Goal: Task Accomplishment & Management: Use online tool/utility

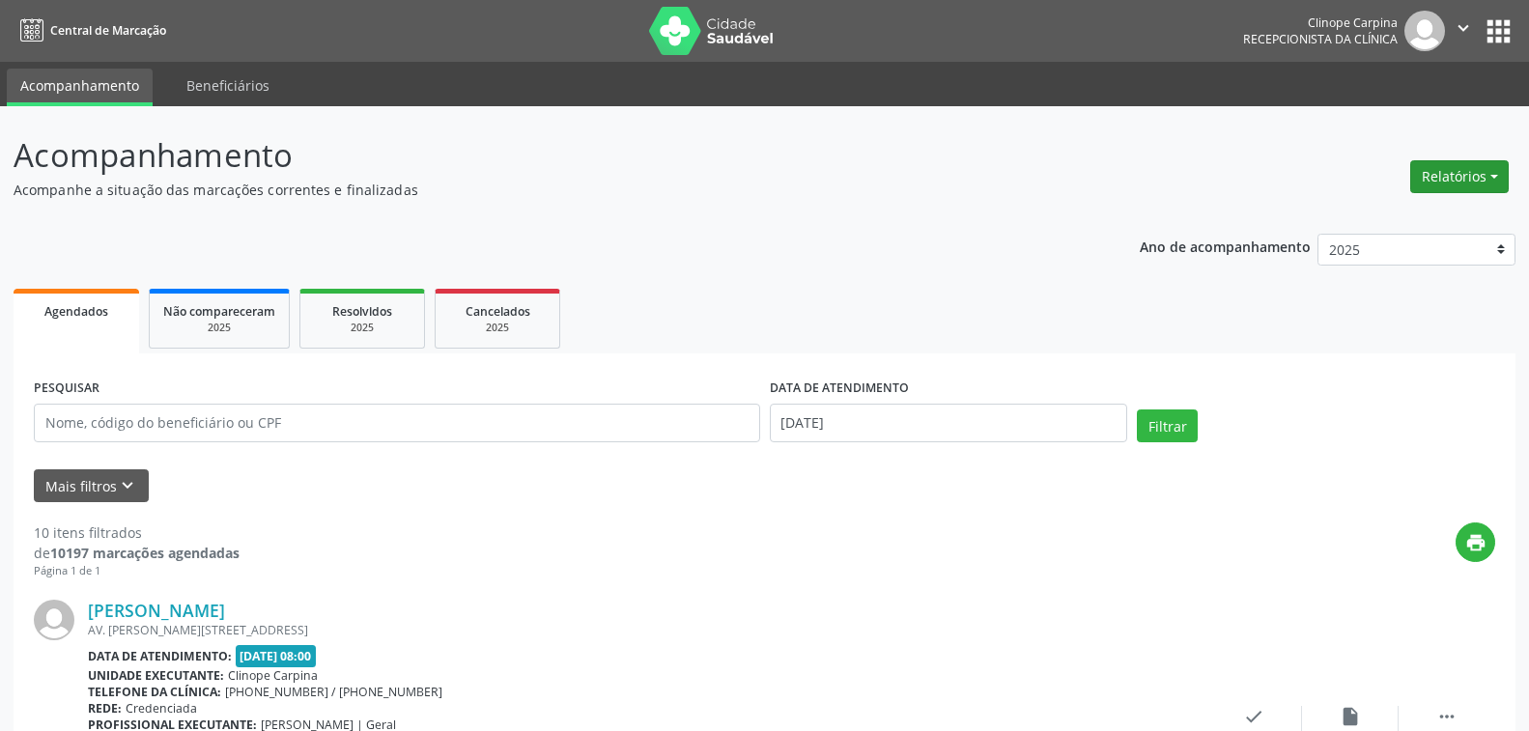
click at [1466, 190] on button "Relatórios" at bounding box center [1460, 176] width 99 height 33
click at [1384, 222] on link "Agendamentos" at bounding box center [1404, 218] width 208 height 27
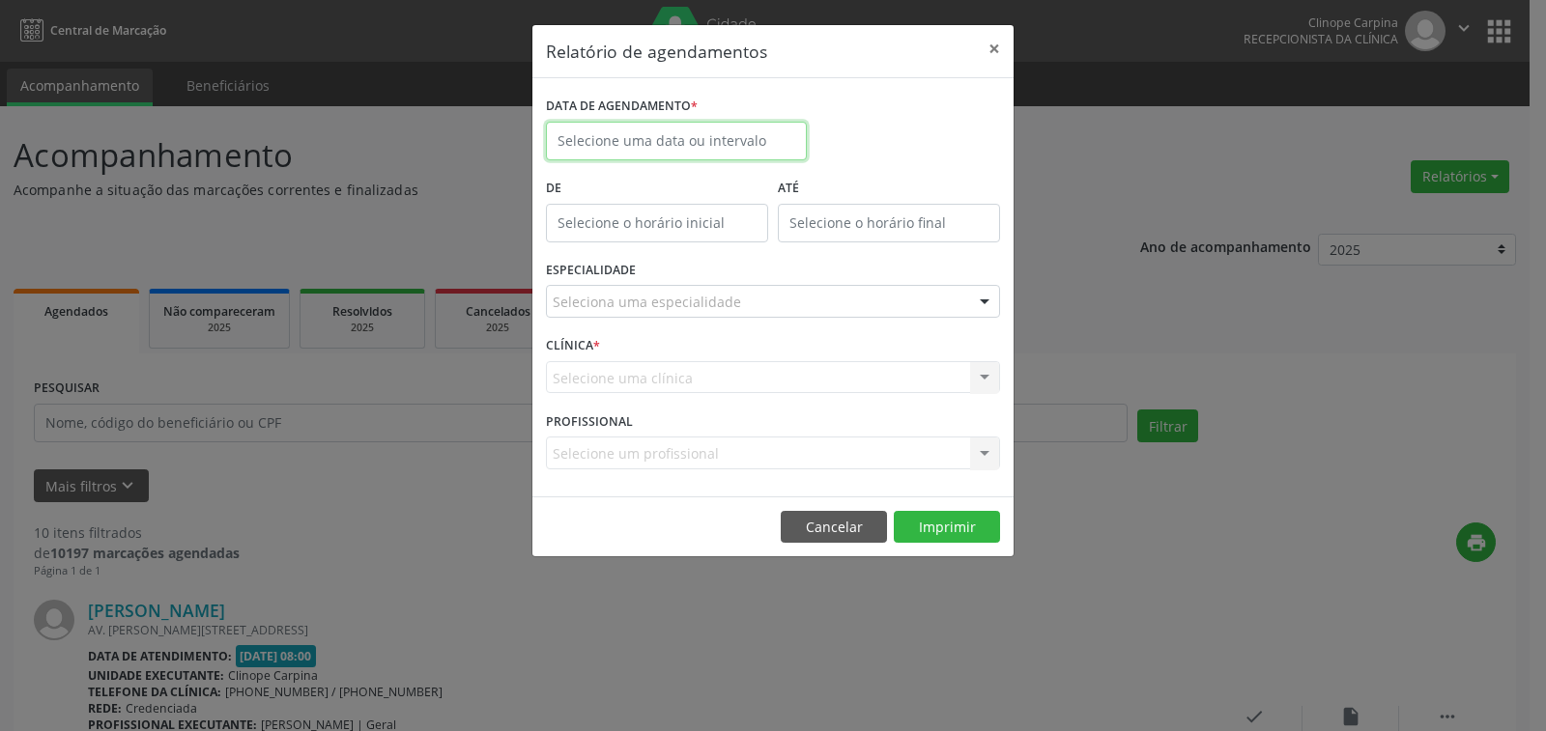
click at [631, 153] on body "Central de Marcação Clinope Carpina Recepcionista da clínica  Configurações Sa…" at bounding box center [773, 365] width 1546 height 731
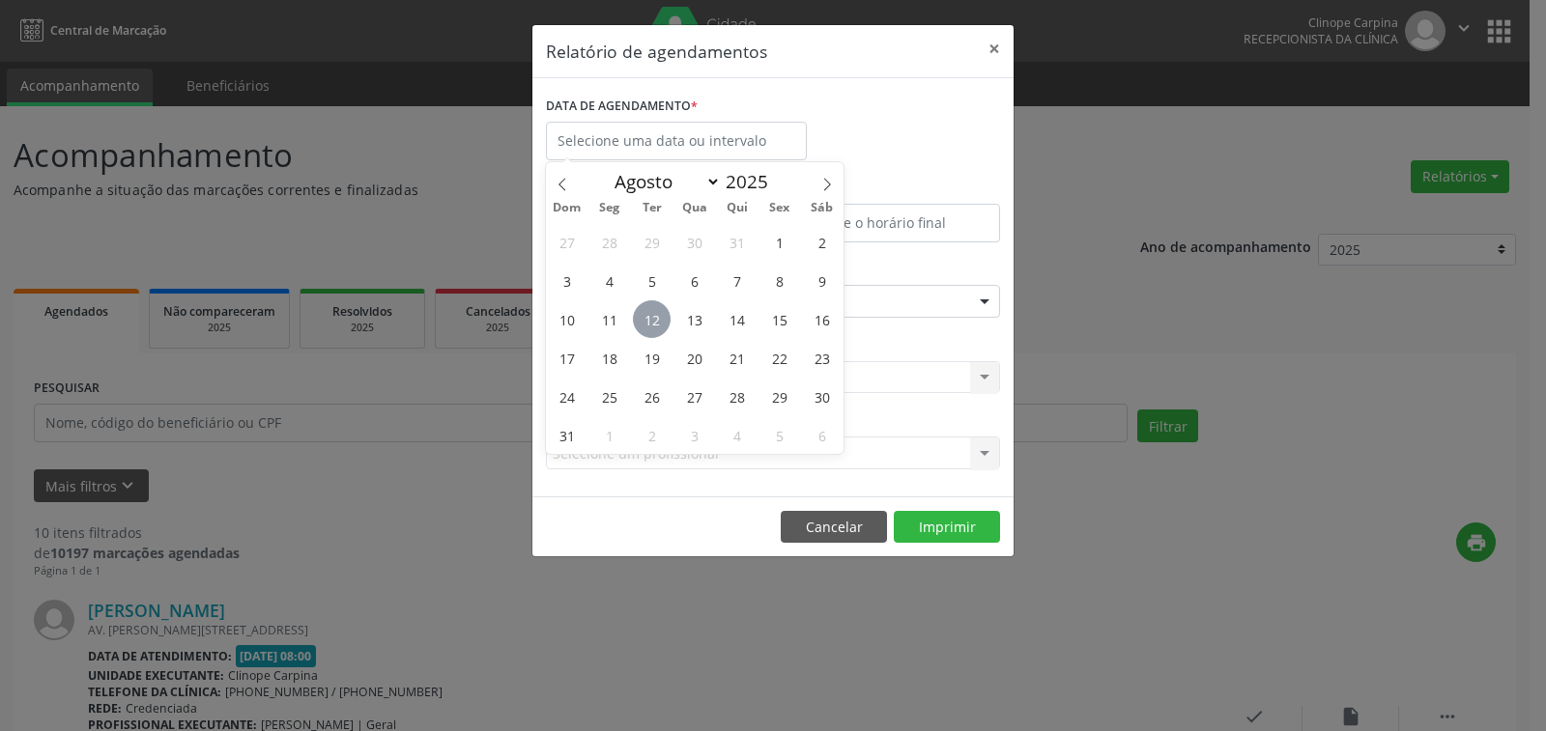
click at [657, 323] on span "12" at bounding box center [652, 319] width 38 height 38
type input "[DATE]"
click at [657, 323] on span "12" at bounding box center [652, 319] width 38 height 38
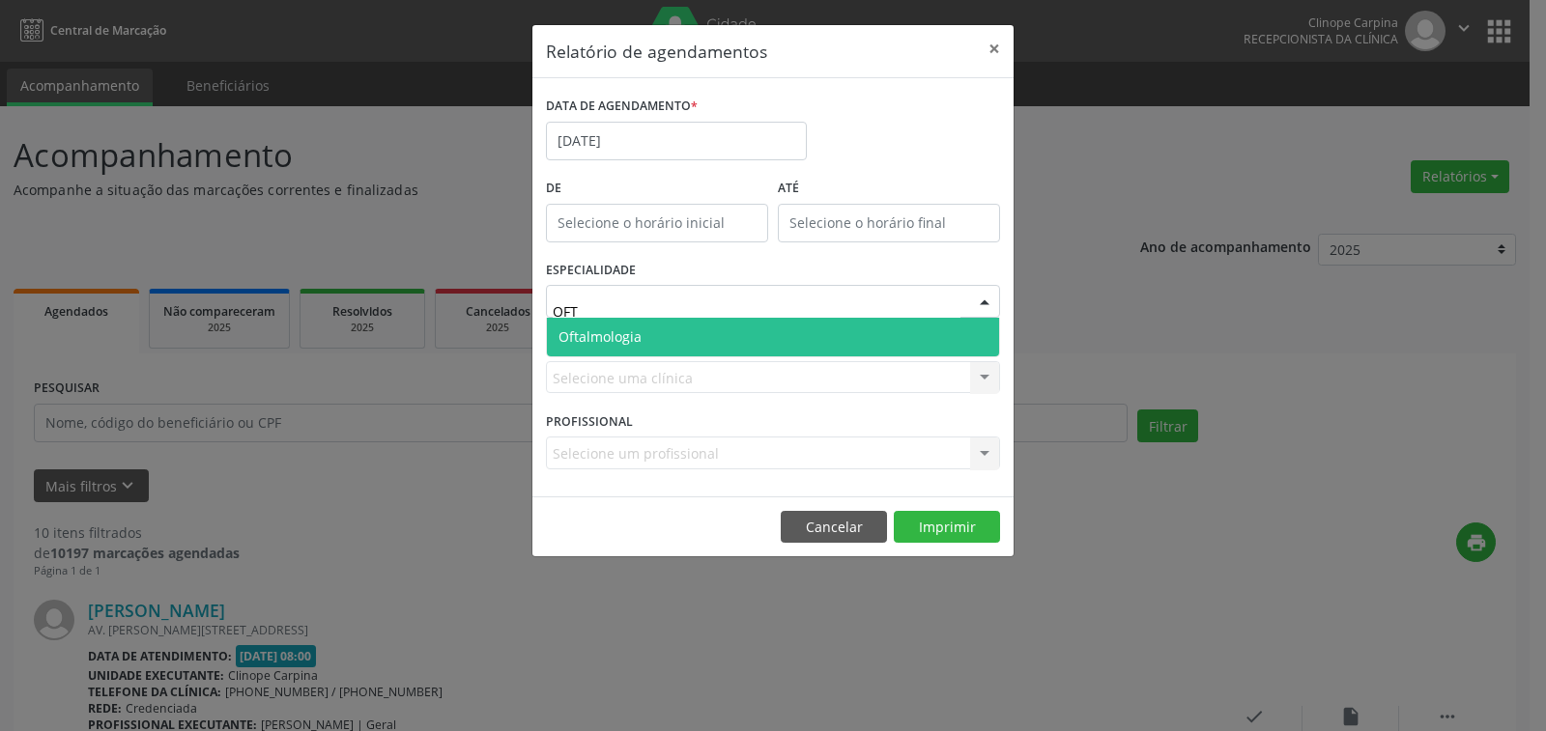
type input "OFTA"
click at [624, 336] on span "Oftalmologia" at bounding box center [599, 337] width 83 height 18
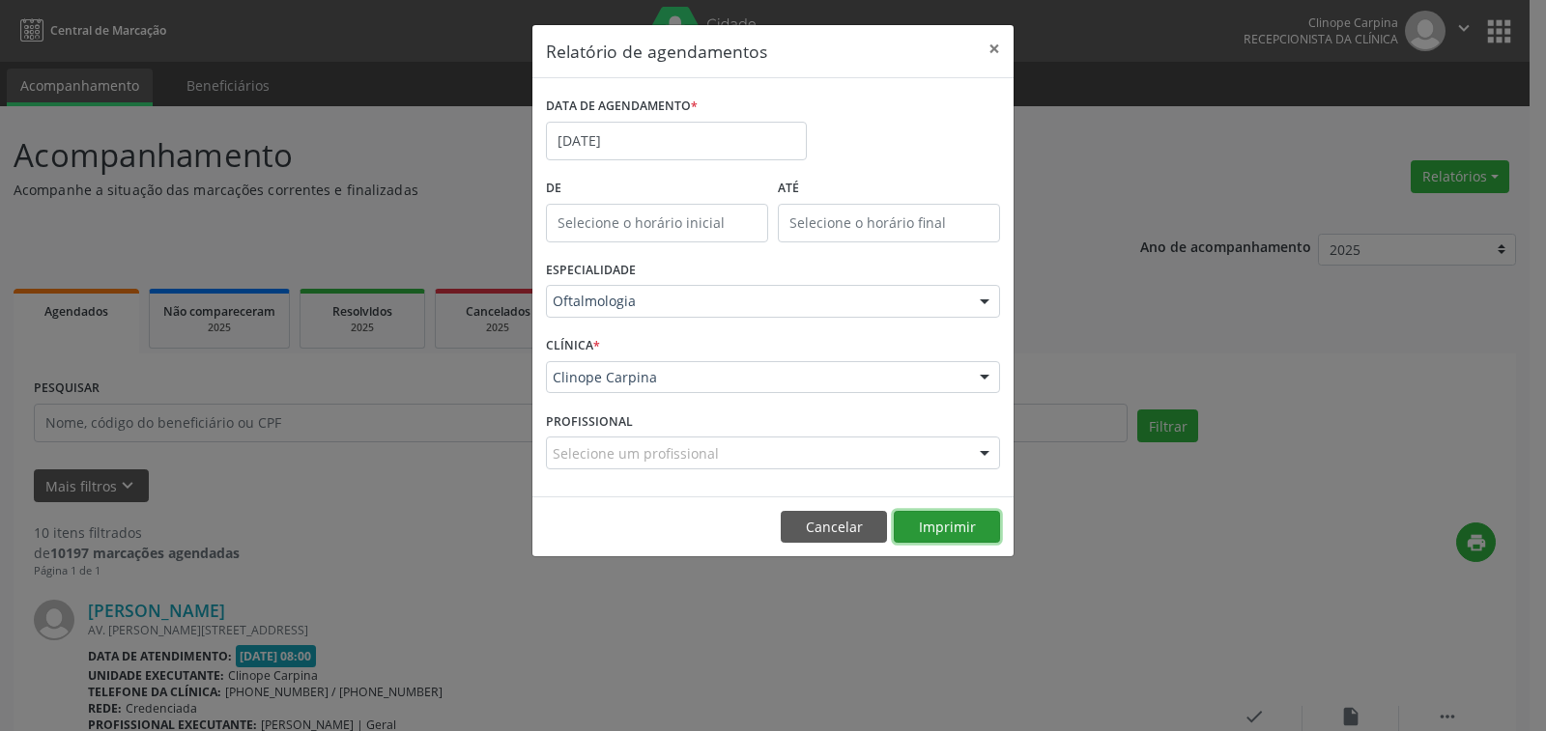
click at [961, 520] on button "Imprimir" at bounding box center [947, 527] width 106 height 33
click at [621, 149] on input "[DATE]" at bounding box center [676, 141] width 261 height 39
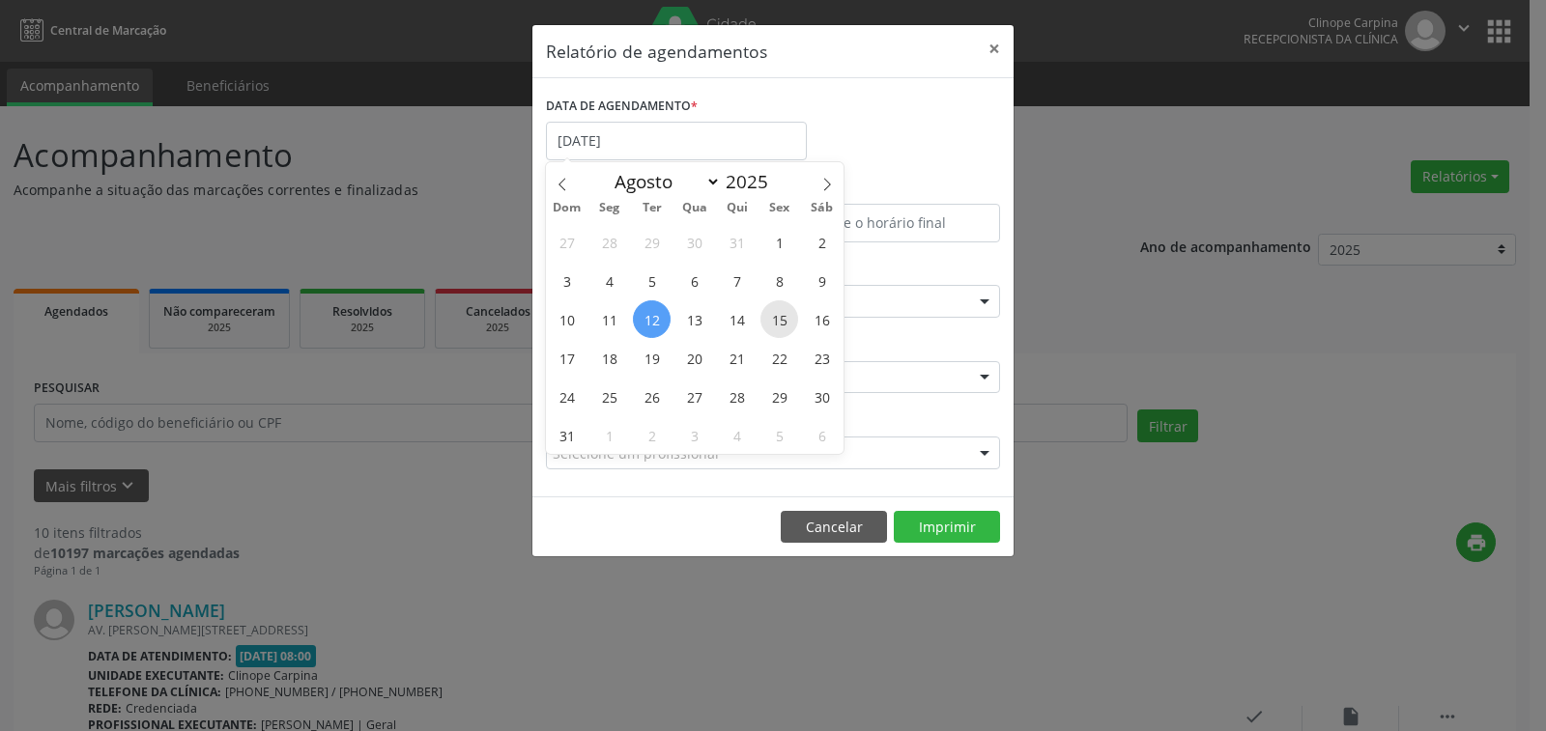
click at [786, 316] on span "15" at bounding box center [779, 319] width 38 height 38
type input "[DATE]"
click at [786, 316] on span "15" at bounding box center [779, 319] width 38 height 38
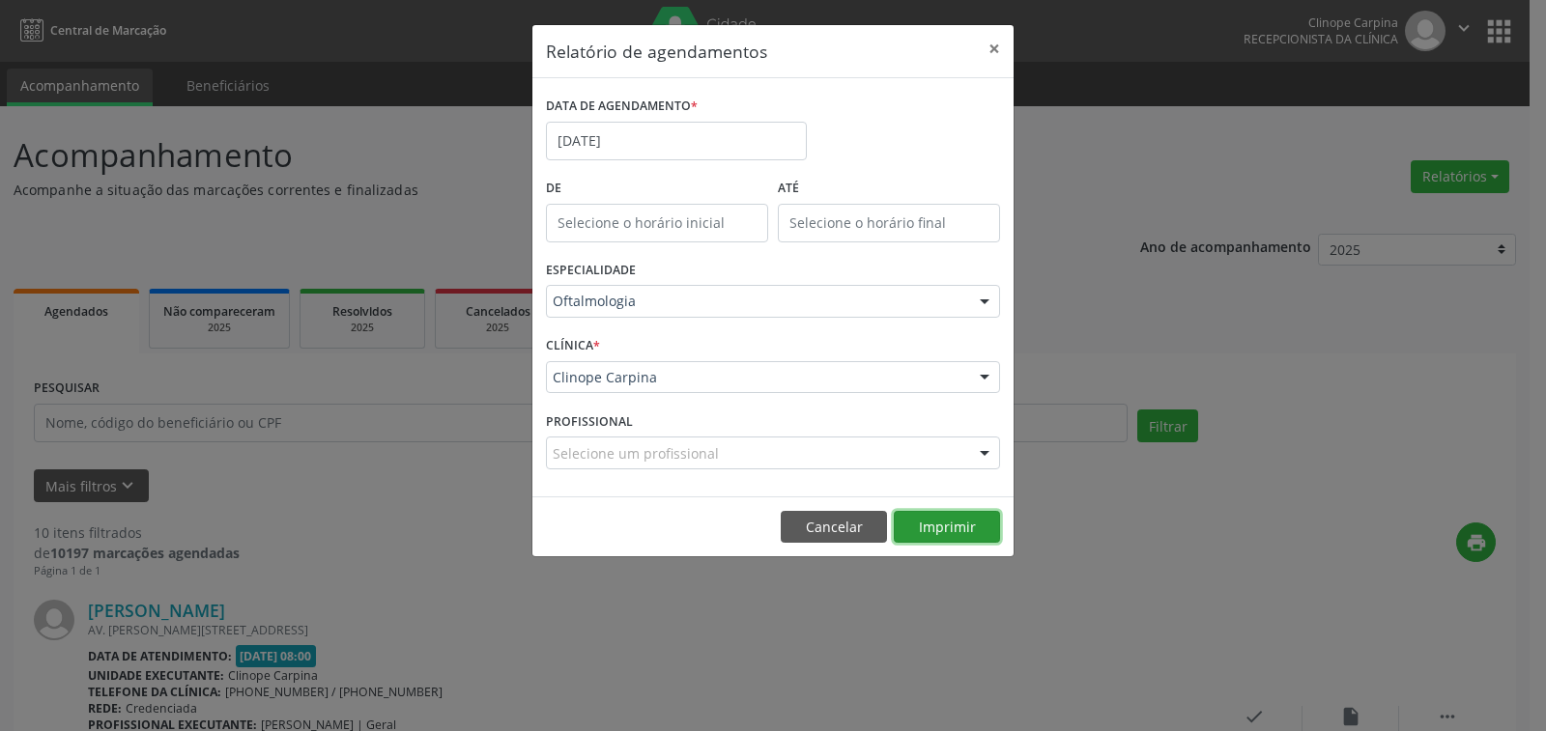
click at [931, 530] on button "Imprimir" at bounding box center [947, 527] width 106 height 33
click at [633, 152] on body "Central de Marcação Clinope Carpina Recepcionista da clínica  Configurações Sa…" at bounding box center [773, 365] width 1546 height 731
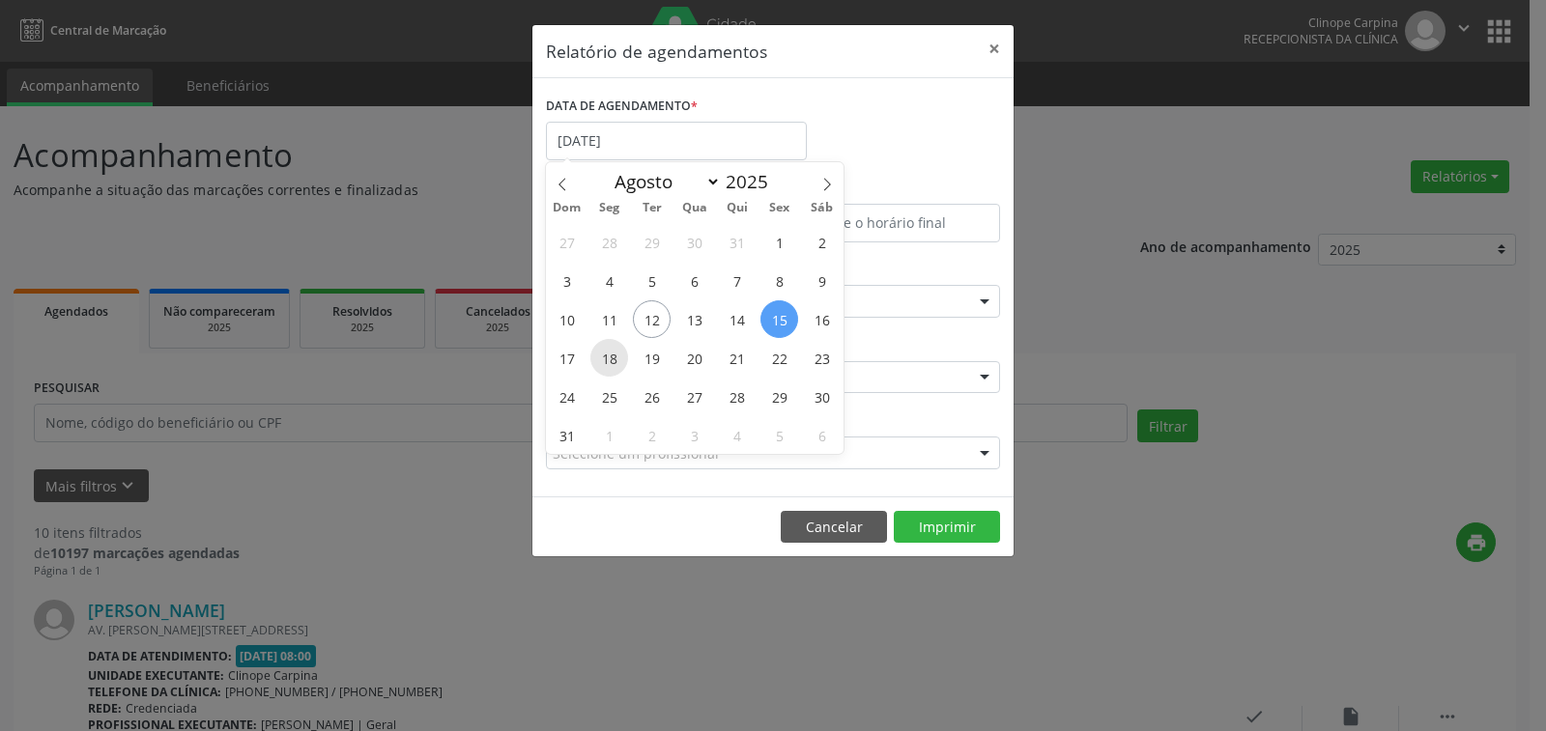
click at [612, 358] on span "18" at bounding box center [609, 358] width 38 height 38
type input "[DATE]"
click at [612, 358] on span "18" at bounding box center [609, 358] width 38 height 38
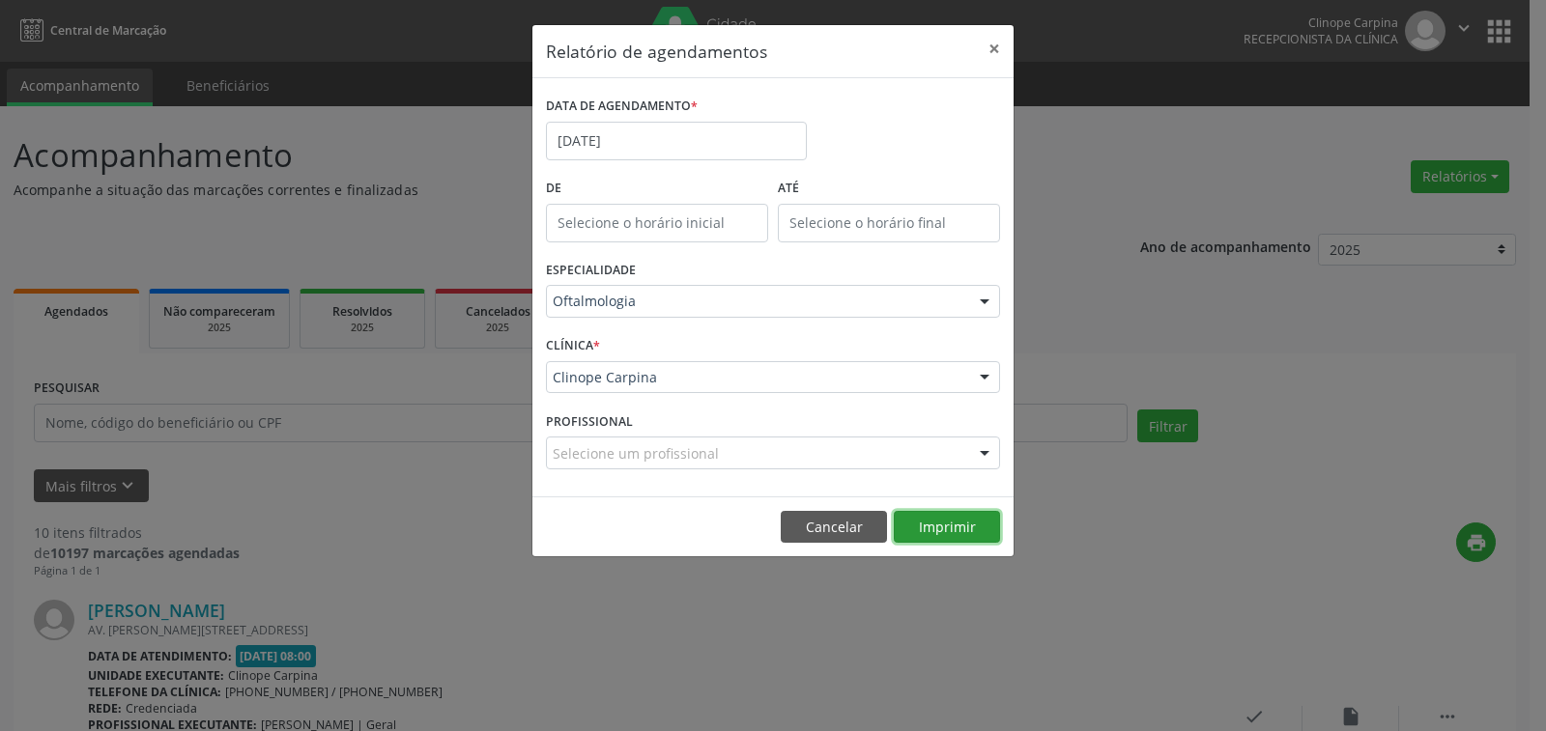
click at [962, 530] on button "Imprimir" at bounding box center [947, 527] width 106 height 33
click at [986, 48] on button "×" at bounding box center [994, 48] width 39 height 47
